Goal: Transaction & Acquisition: Purchase product/service

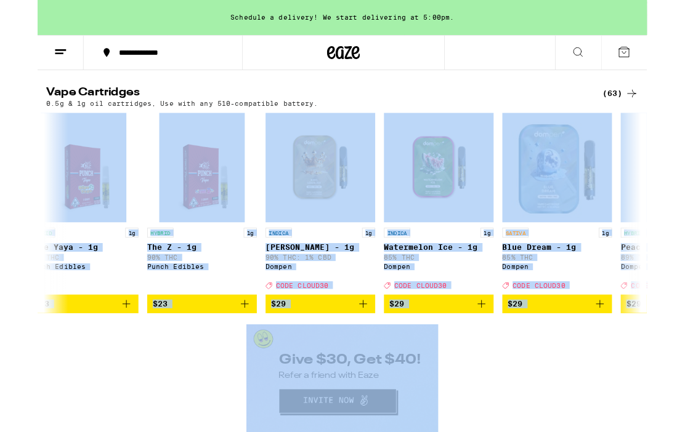
scroll to position [0, 1750]
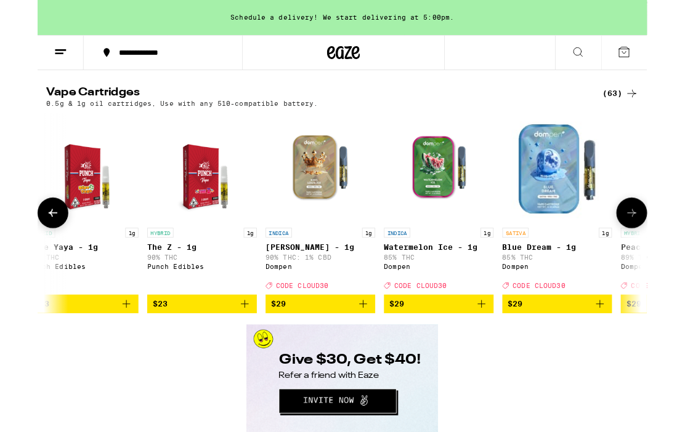
click at [327, 250] on img "Open page for King Louis XIII - 1g from Dompen" at bounding box center [317, 188] width 123 height 123
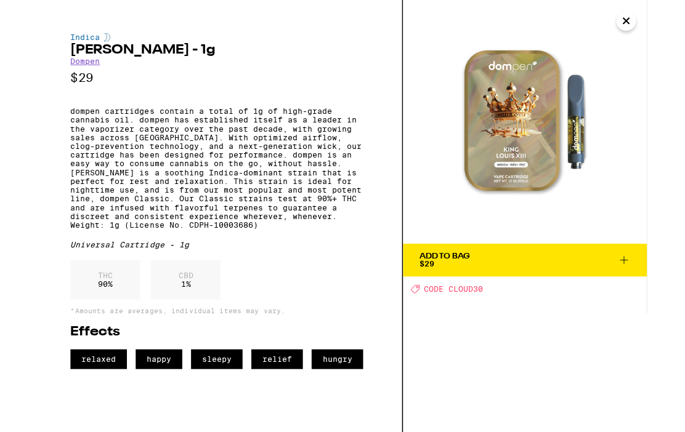
scroll to position [1843, 0]
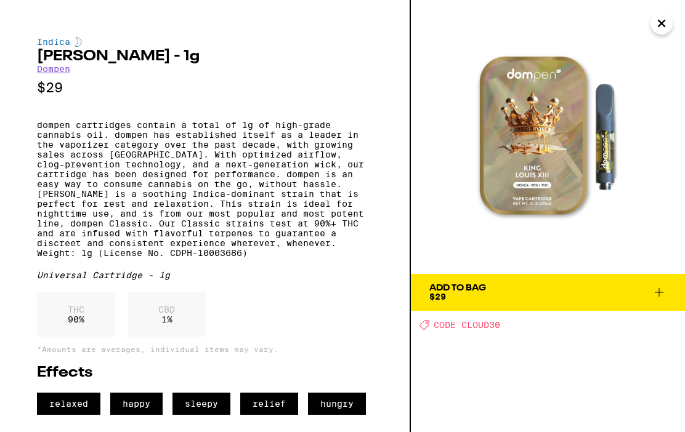
click at [670, 320] on div "Deal Created with Sketch. CODE CLOUD30" at bounding box center [553, 325] width 266 height 10
click at [663, 290] on icon at bounding box center [659, 292] width 15 height 15
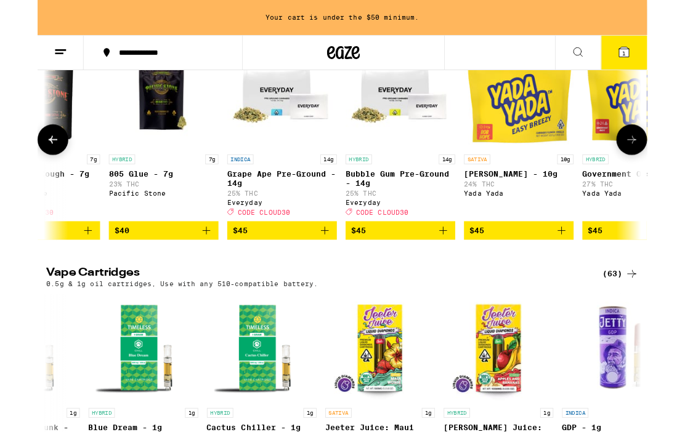
scroll to position [0, 3120]
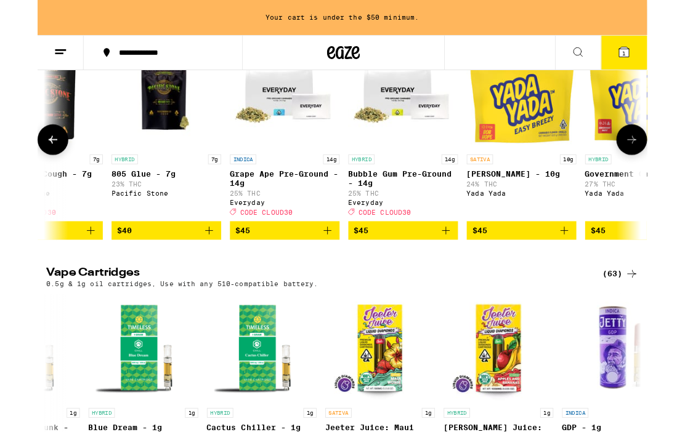
click at [411, 211] on p "Bubble Gum Pre-Ground - 14g" at bounding box center [410, 201] width 123 height 20
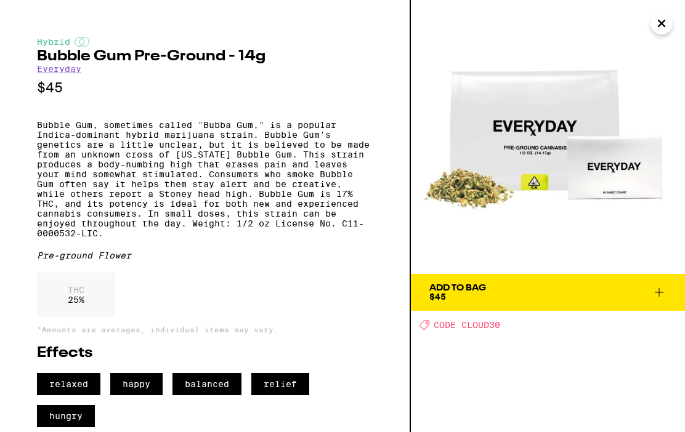
click at [627, 303] on button "Add To Bag $45" at bounding box center [548, 292] width 274 height 37
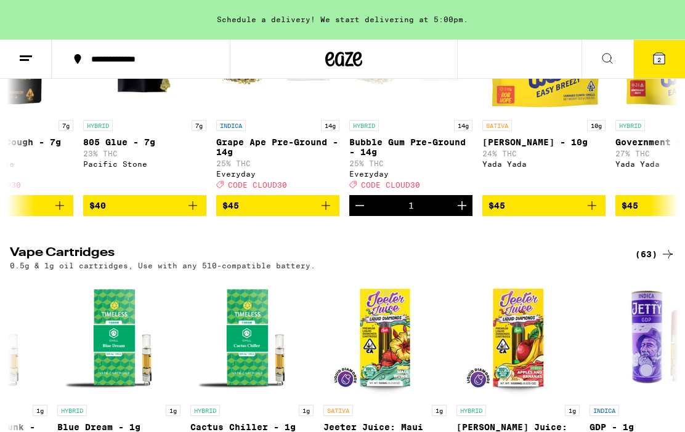
click at [660, 47] on button "2" at bounding box center [659, 59] width 52 height 38
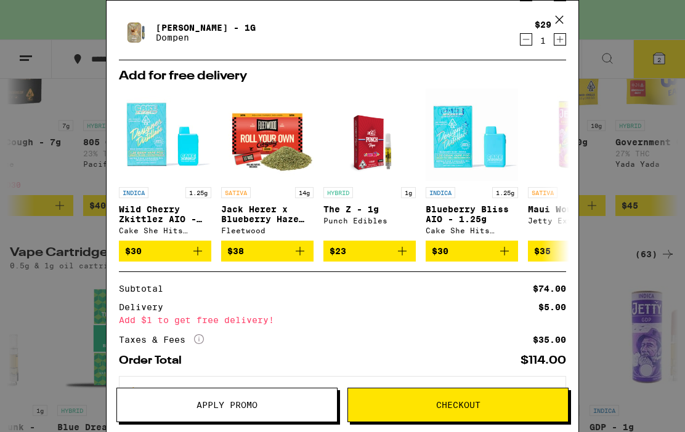
scroll to position [116, 0]
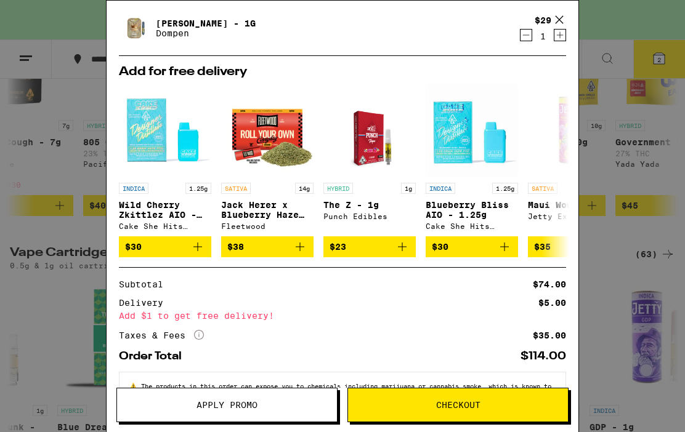
click at [160, 244] on button "$30" at bounding box center [165, 247] width 92 height 21
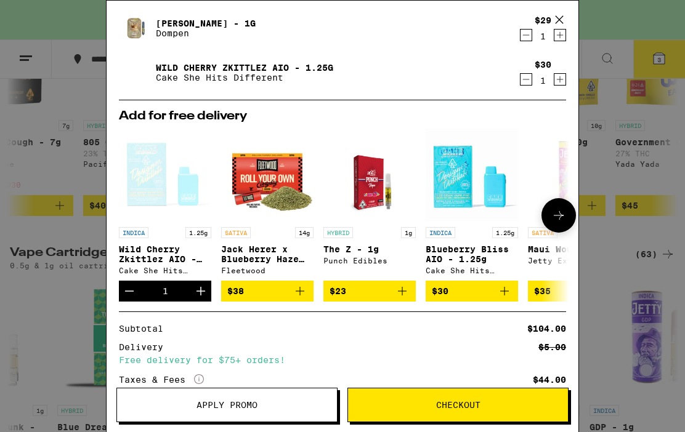
click at [543, 406] on span "Checkout" at bounding box center [458, 405] width 220 height 9
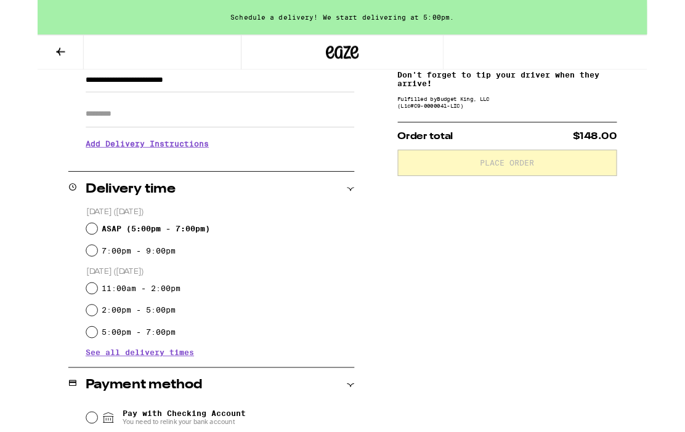
scroll to position [192, 0]
click at [63, 255] on input "ASAP ( 5:00pm - 7:00pm )" at bounding box center [61, 257] width 12 height 12
radio input "true"
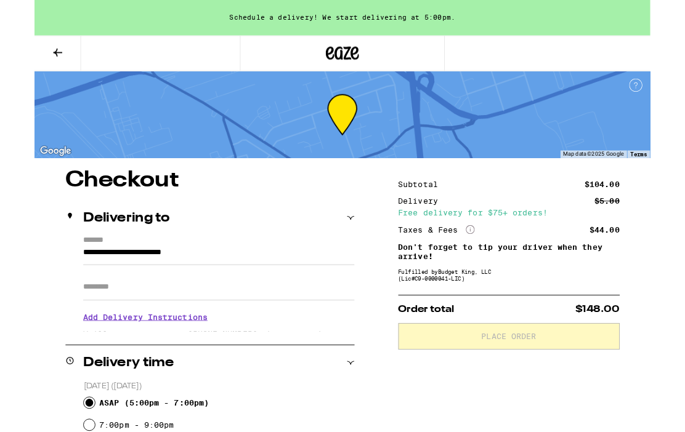
scroll to position [41, 0]
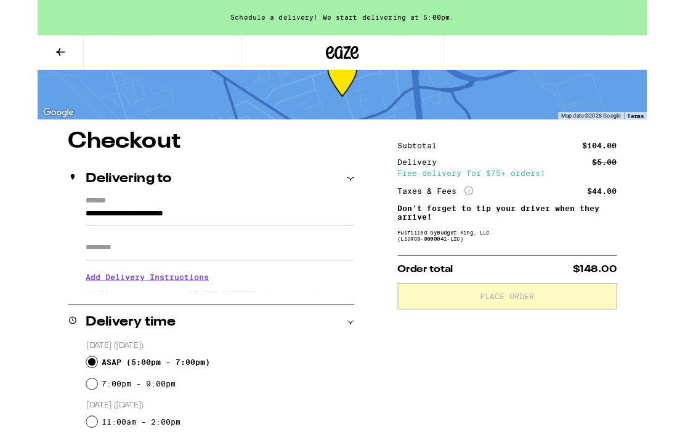
click at [444, 200] on div "Free delivery for $75+ orders!" at bounding box center [528, 195] width 246 height 9
click at [500, 245] on p "Don't forget to tip your driver when they arrive!" at bounding box center [528, 239] width 246 height 20
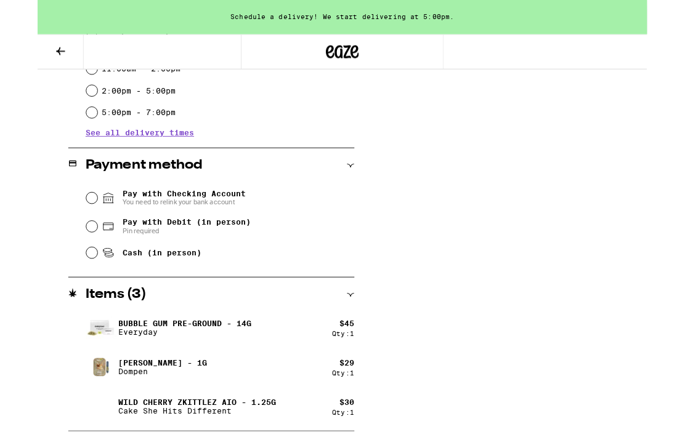
scroll to position [437, 0]
click at [63, 252] on input "Pay with Debit (in person) Pin required" at bounding box center [61, 255] width 12 height 12
radio input "true"
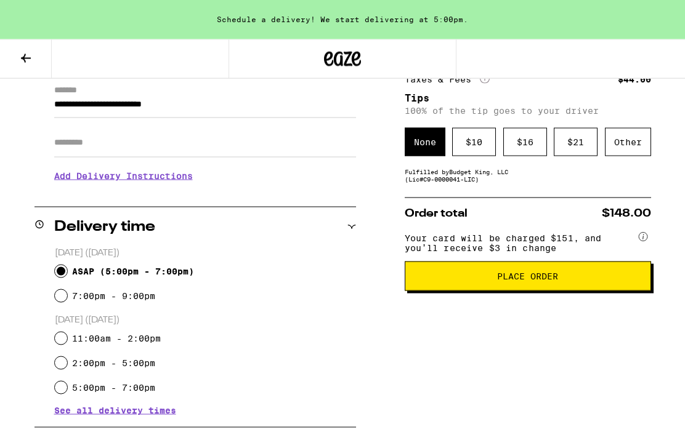
scroll to position [168, 0]
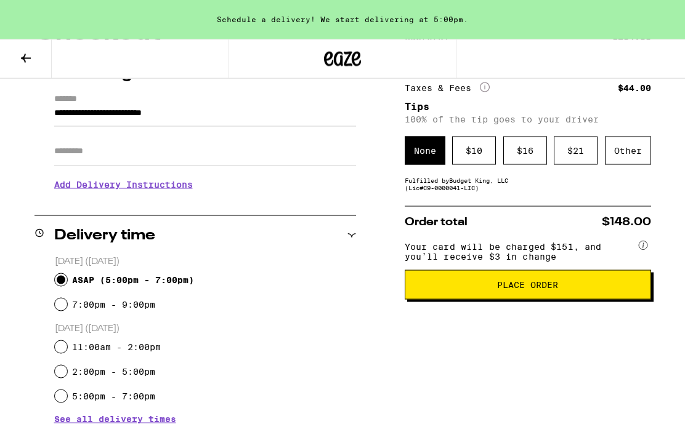
click at [471, 151] on div "$ 10" at bounding box center [474, 151] width 44 height 28
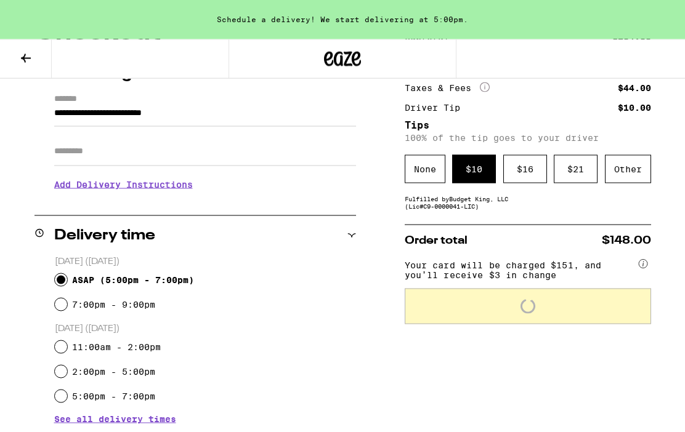
scroll to position [169, 0]
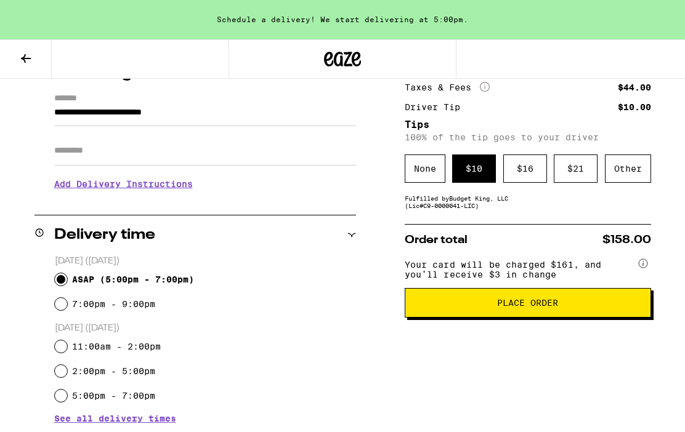
click at [595, 318] on button "Place Order" at bounding box center [528, 303] width 246 height 30
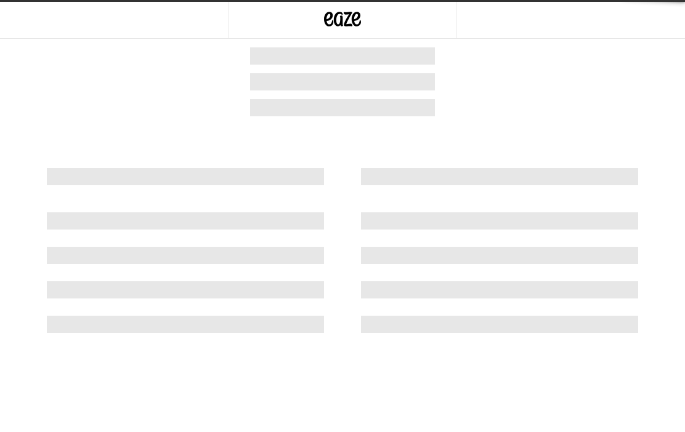
scroll to position [1, 0]
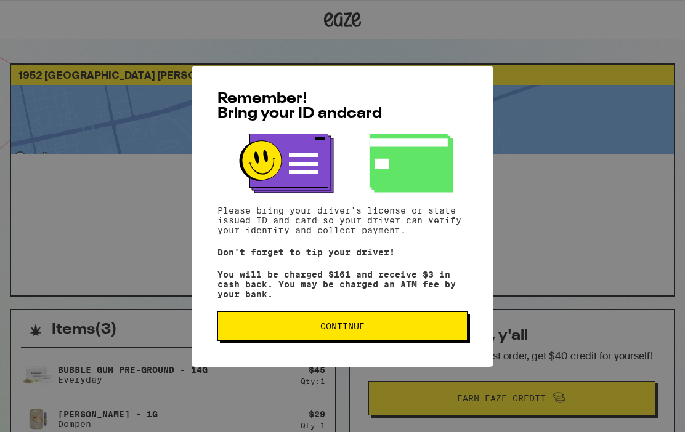
click at [347, 331] on span "Continue" at bounding box center [342, 326] width 44 height 9
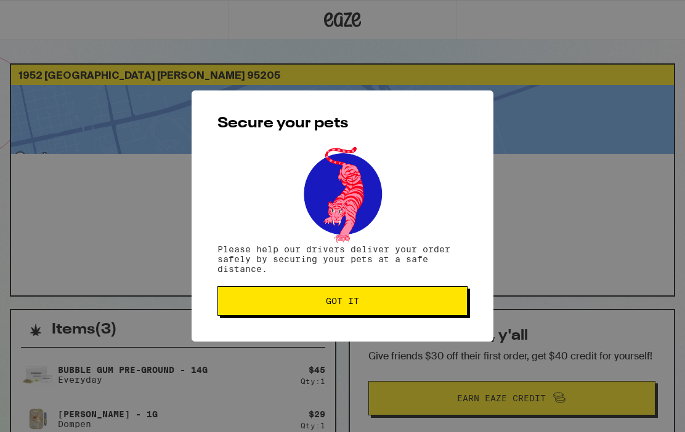
click at [359, 306] on span "Got it" at bounding box center [342, 301] width 33 height 9
